Goal: Information Seeking & Learning: Learn about a topic

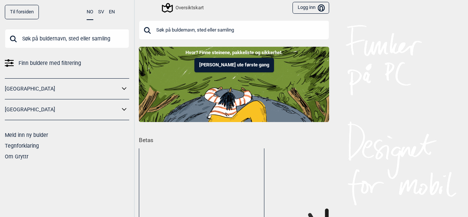
click at [245, 29] on input "text" at bounding box center [234, 29] width 190 height 19
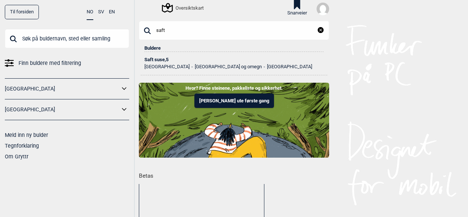
type input "saft"
click at [158, 56] on li "Saft suse , 5 Norge Oslo og omegn [GEOGRAPHIC_DATA]" at bounding box center [233, 60] width 179 height 17
click at [157, 59] on div "Saft suse , 5" at bounding box center [233, 59] width 179 height 5
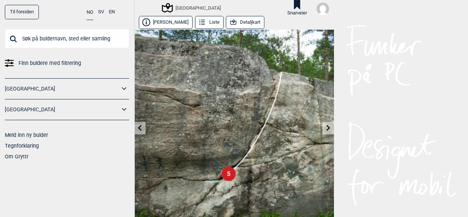
click at [142, 130] on link at bounding box center [139, 128] width 11 height 12
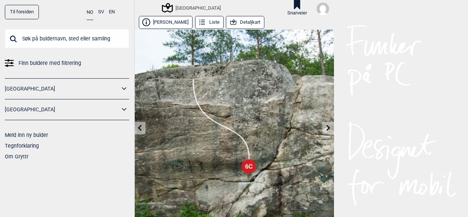
click at [139, 127] on icon at bounding box center [140, 128] width 6 height 6
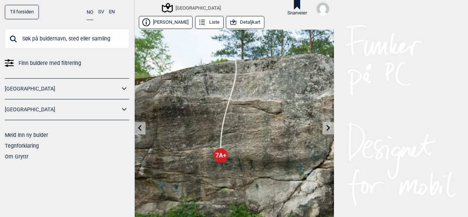
click at [139, 127] on icon at bounding box center [140, 128] width 6 height 6
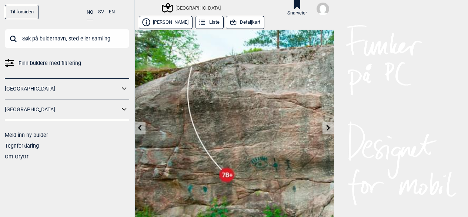
click at [139, 127] on icon at bounding box center [140, 128] width 6 height 6
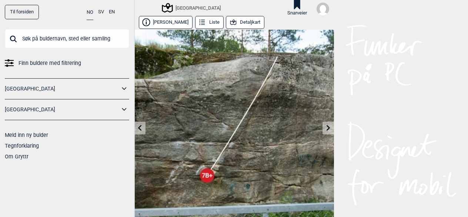
click at [139, 127] on icon at bounding box center [140, 128] width 6 height 6
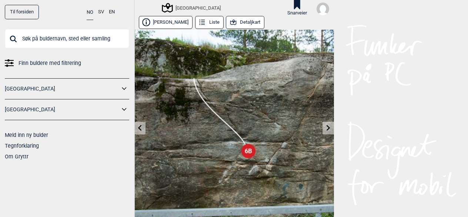
click at [141, 127] on link at bounding box center [139, 128] width 11 height 12
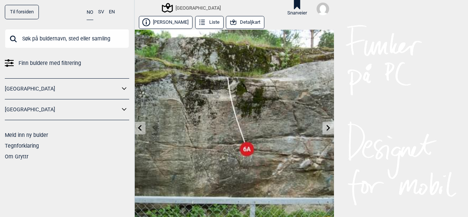
click at [141, 127] on link at bounding box center [139, 128] width 11 height 12
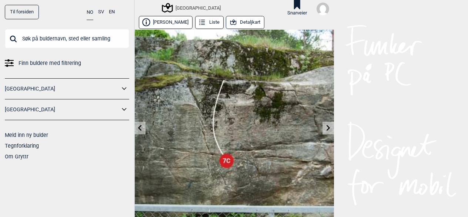
click at [141, 127] on link at bounding box center [139, 128] width 11 height 12
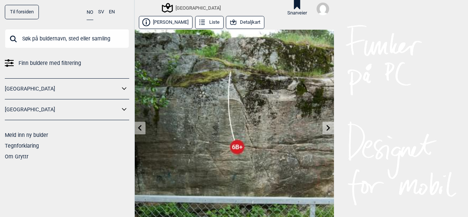
click at [141, 127] on link at bounding box center [139, 128] width 11 height 12
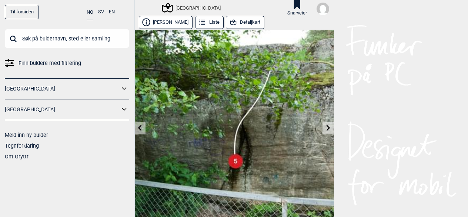
click at [140, 129] on icon at bounding box center [140, 128] width 6 height 6
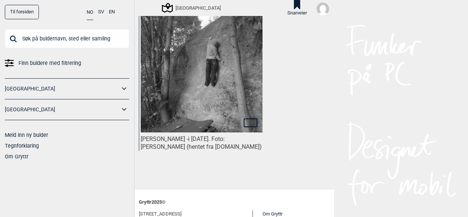
scroll to position [407, 0]
